Goal: Task Accomplishment & Management: Manage account settings

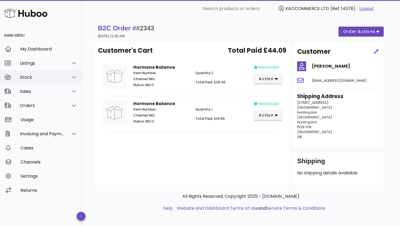
click at [40, 75] on div "Stock" at bounding box center [42, 77] width 44 height 5
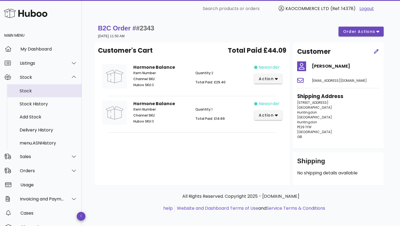
click at [34, 89] on div "Stock" at bounding box center [49, 90] width 58 height 5
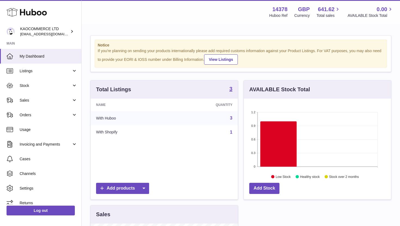
scroll to position [85, 147]
click at [53, 86] on span "Stock" at bounding box center [46, 85] width 52 height 5
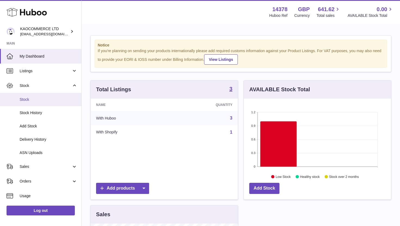
click at [43, 104] on link "Stock" at bounding box center [40, 99] width 81 height 13
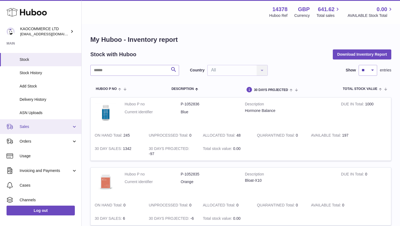
scroll to position [45, 0]
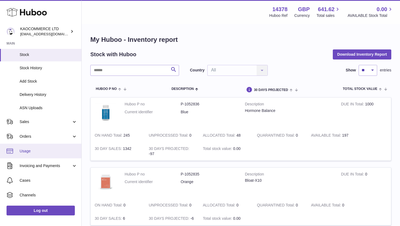
click at [49, 153] on span "Usage" at bounding box center [49, 151] width 58 height 5
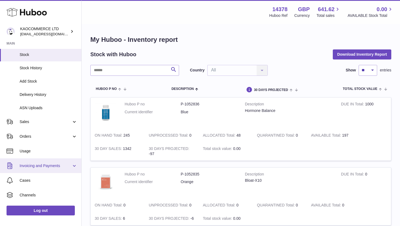
click at [52, 165] on span "Invoicing and Payments" at bounding box center [46, 165] width 52 height 5
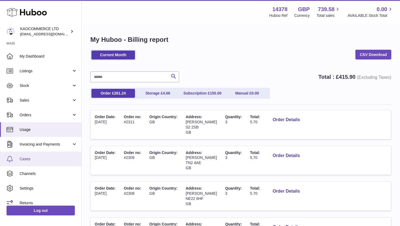
scroll to position [2, 0]
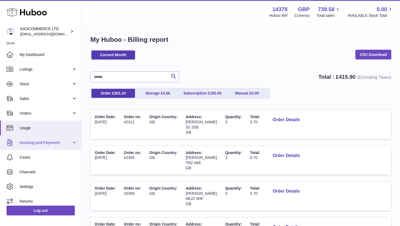
click at [48, 141] on span "Invoicing and Payments" at bounding box center [46, 142] width 52 height 5
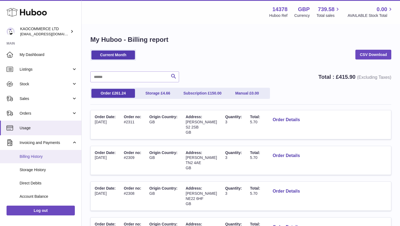
click at [42, 159] on span "Billing History" at bounding box center [49, 156] width 58 height 5
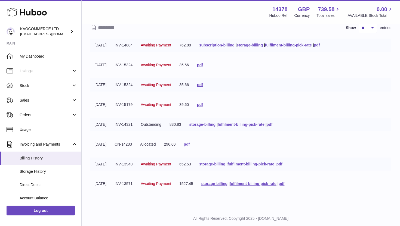
scroll to position [52, 0]
